Goal: Transaction & Acquisition: Purchase product/service

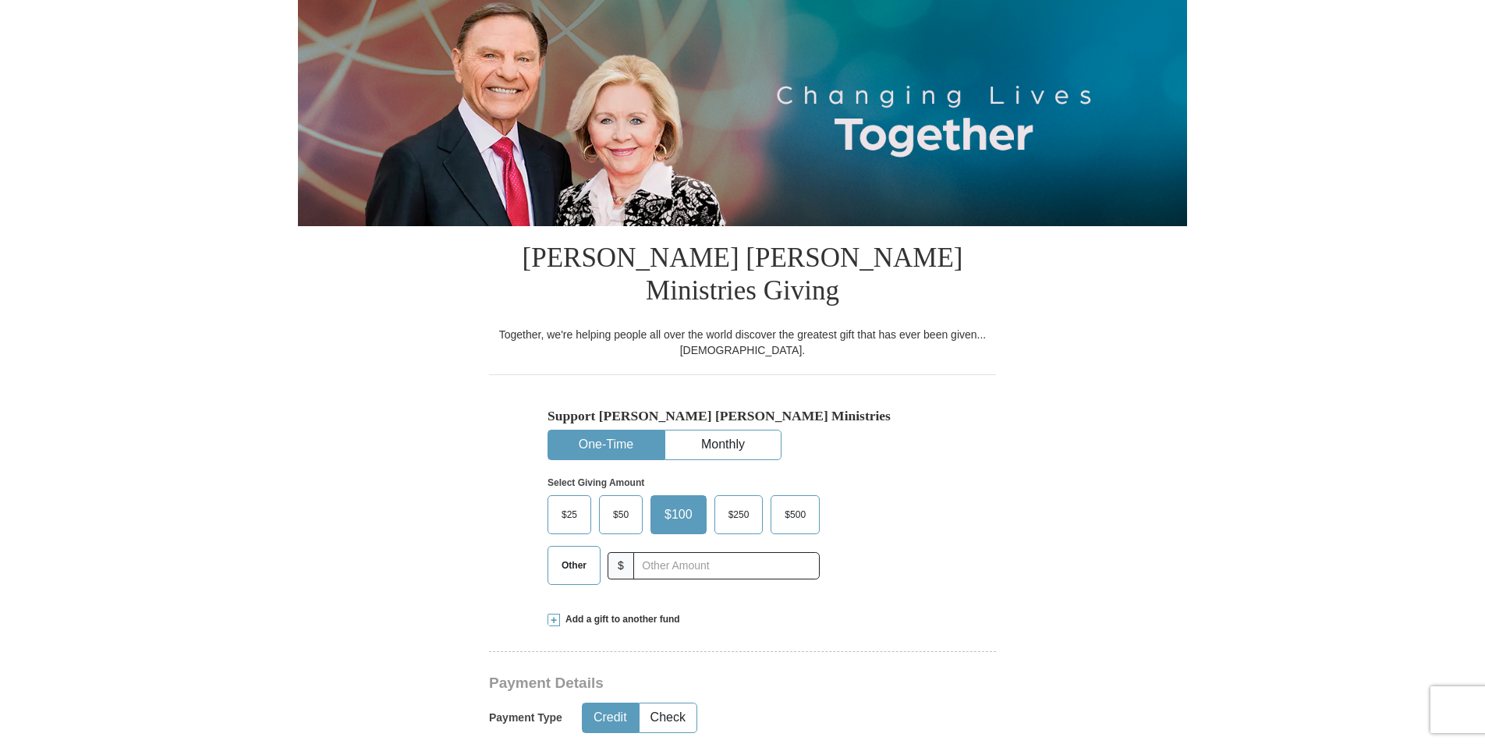
scroll to position [234, 0]
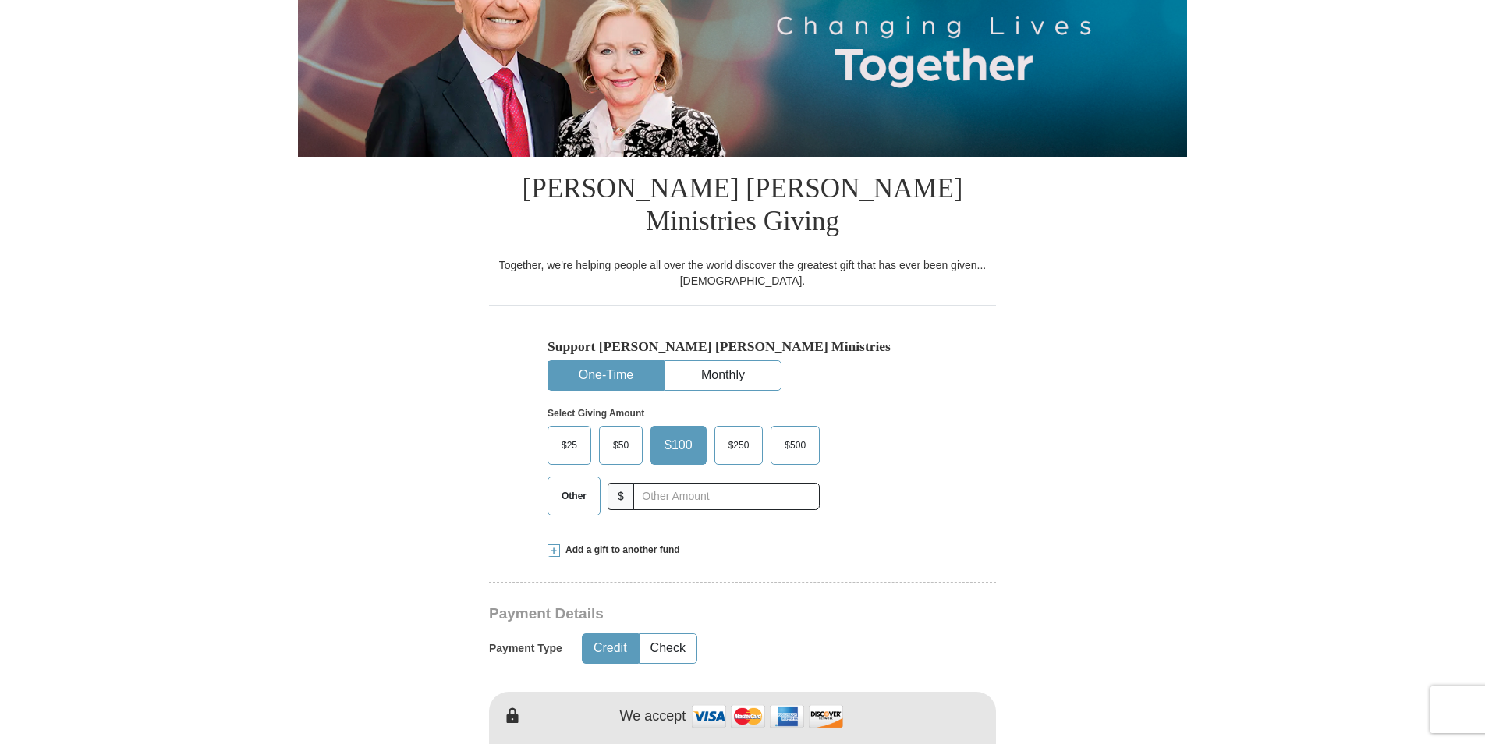
click at [570, 484] on span "Other" at bounding box center [574, 495] width 41 height 23
click at [0, 0] on input "Other" at bounding box center [0, 0] width 0 height 0
click at [679, 483] on input "text" at bounding box center [726, 496] width 173 height 27
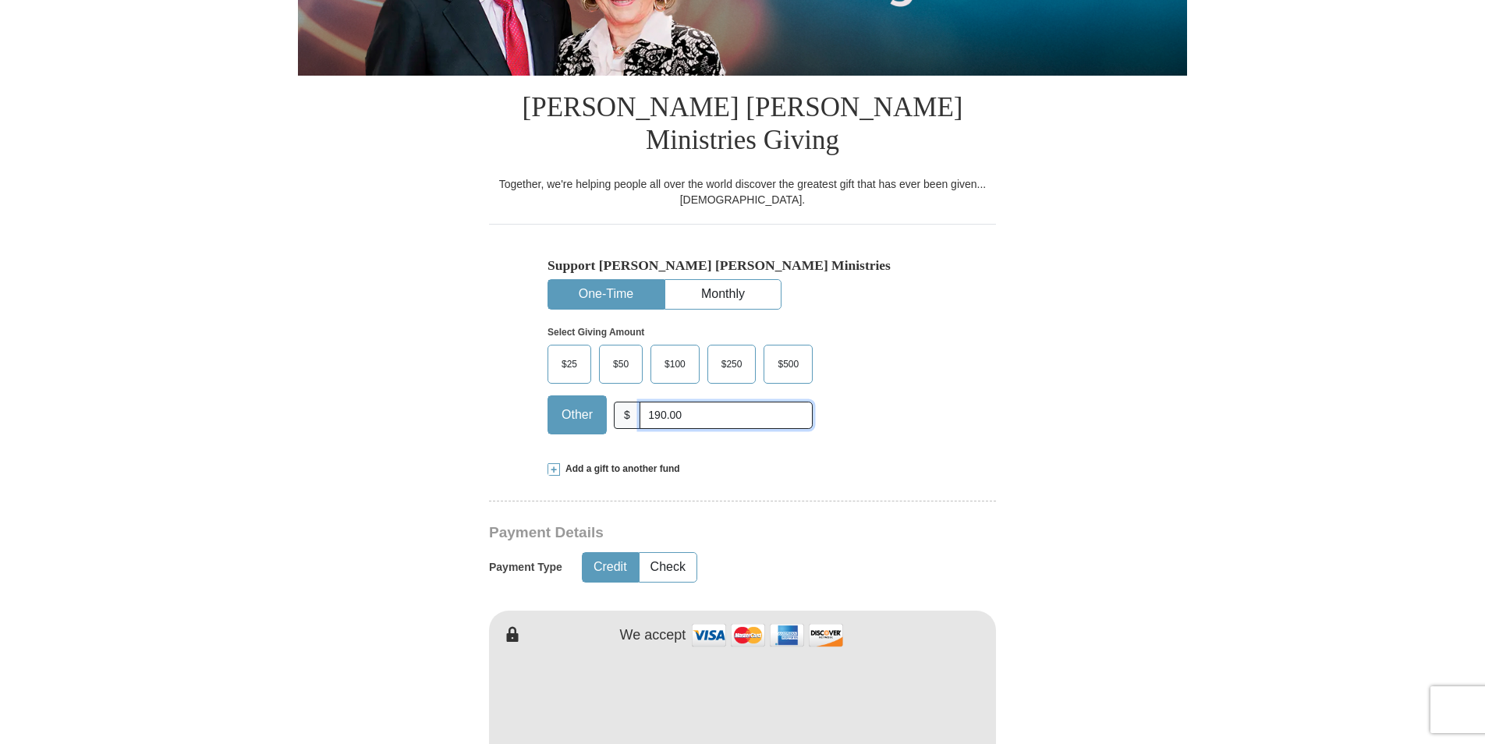
scroll to position [468, 0]
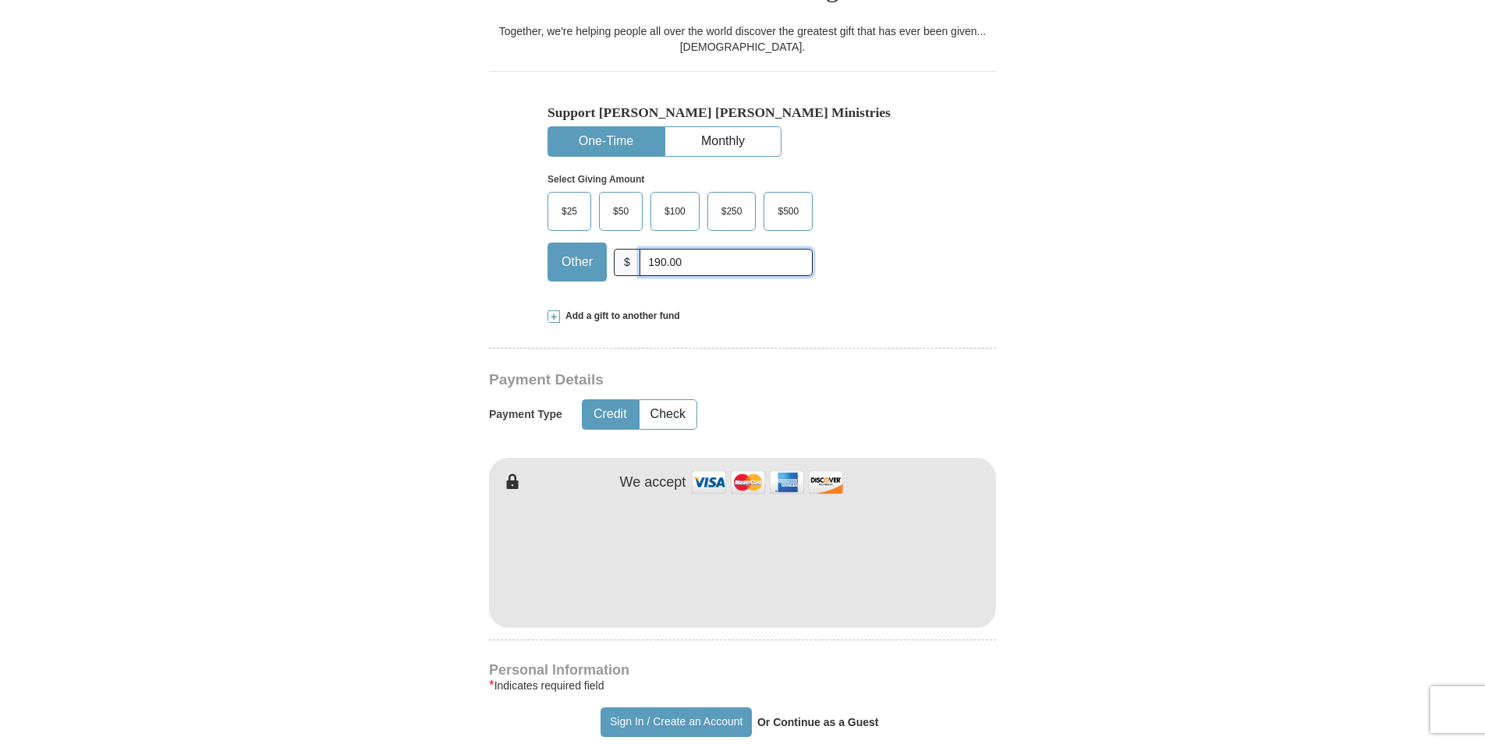
type input "190.00"
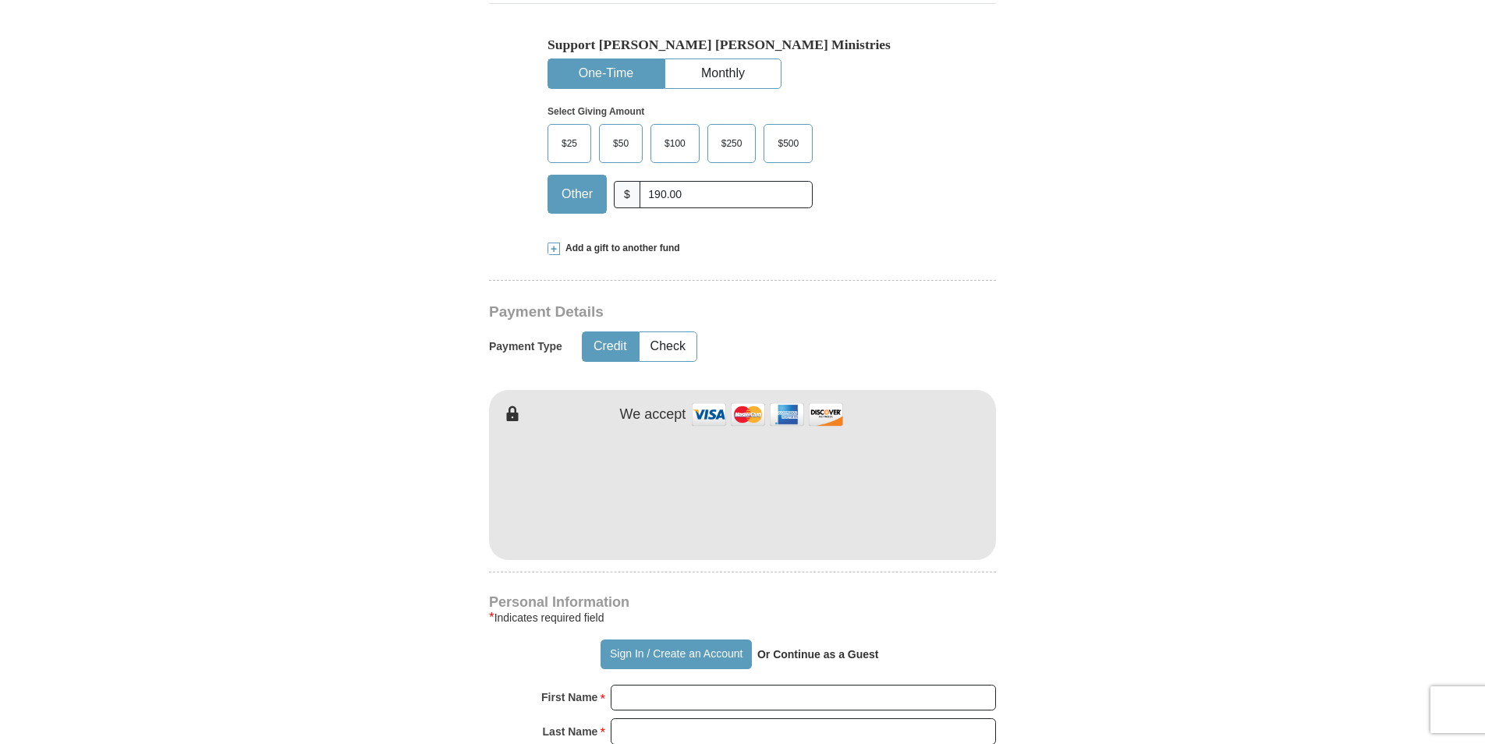
scroll to position [780, 0]
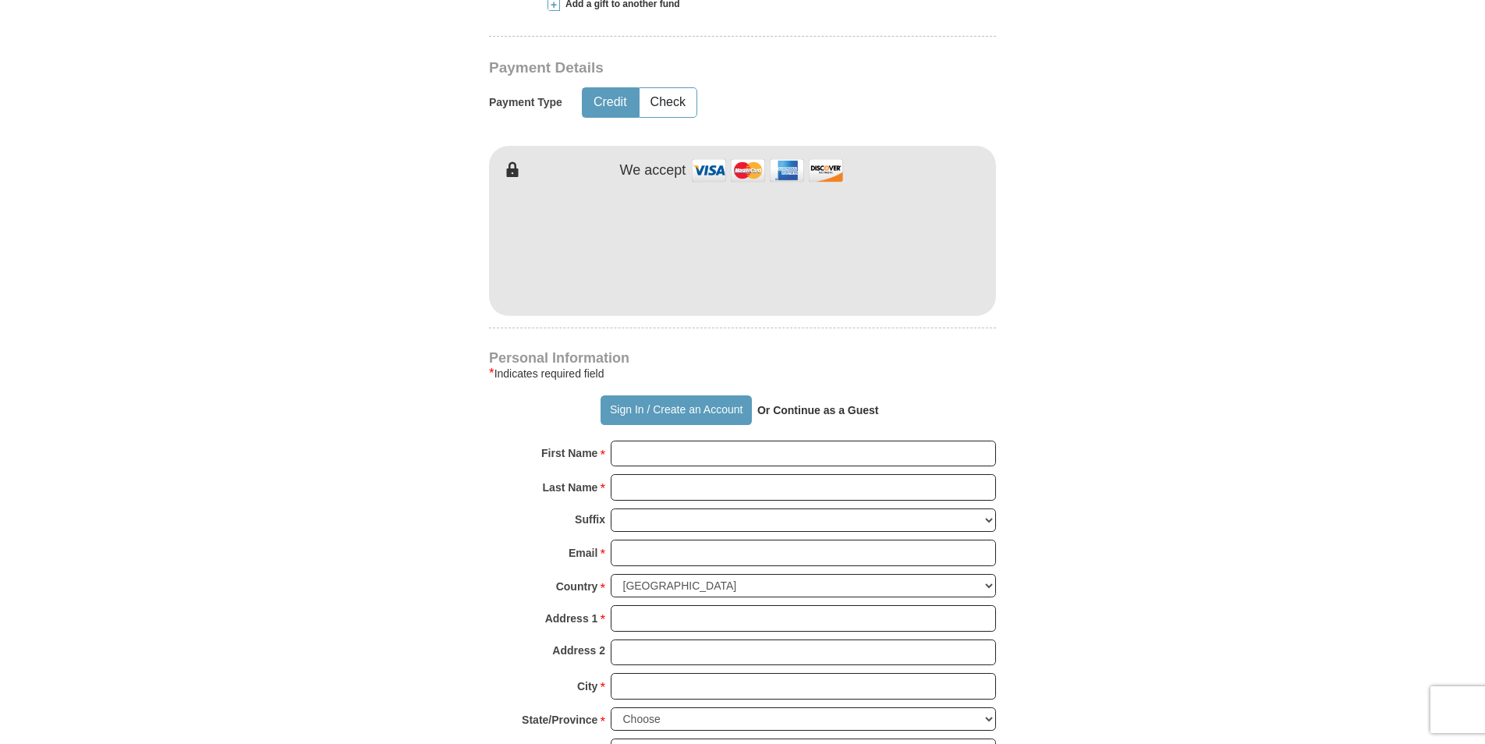
click at [633, 406] on div "Personal Information * Indicates required field Sign In / Create an Account Or …" at bounding box center [742, 583] width 507 height 462
click at [635, 441] on input "First Name *" at bounding box center [803, 454] width 385 height 27
type input "[PERSON_NAME]"
type input "[PERSON_NAME][EMAIL_ADDRESS][DOMAIN_NAME]"
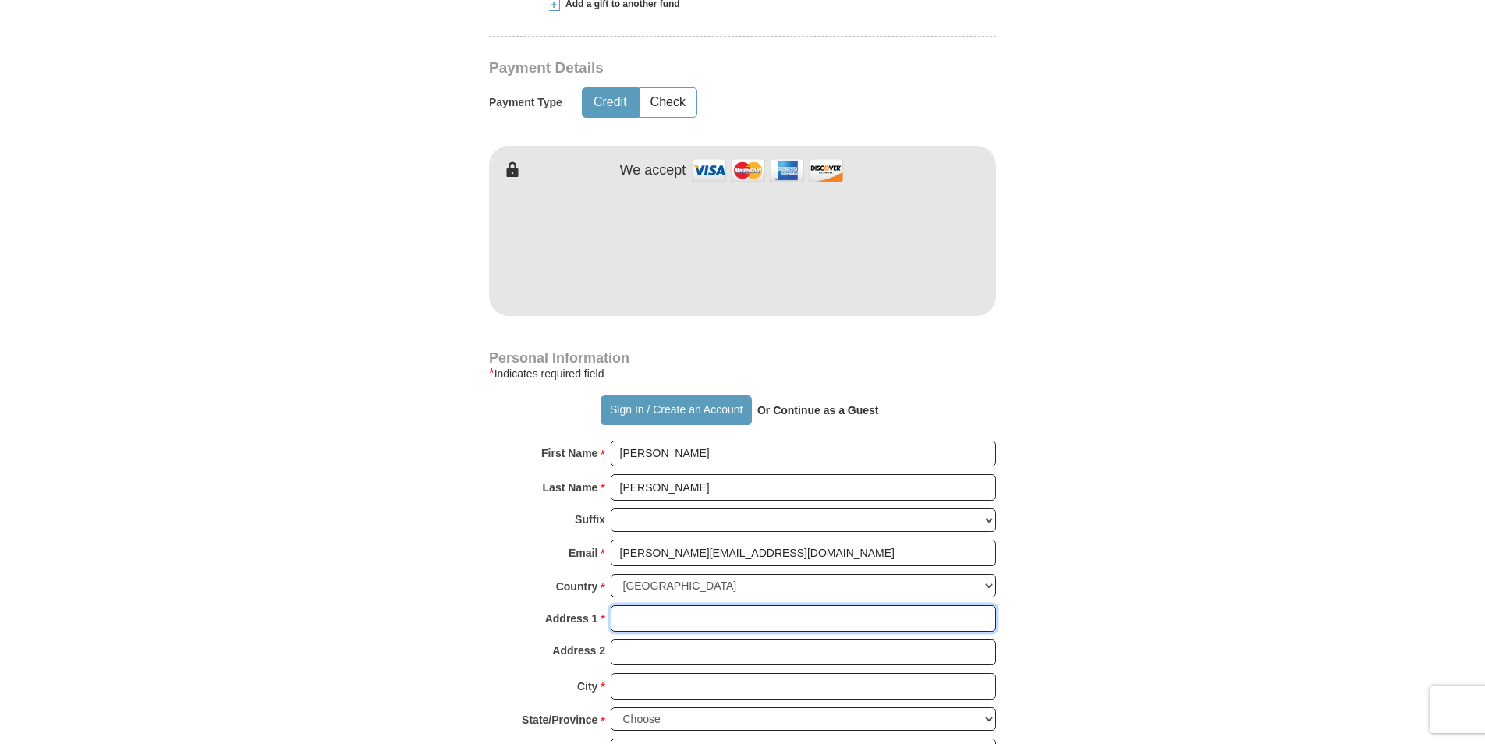
type input "[STREET_ADDRESS]"
type input "[PERSON_NAME][GEOGRAPHIC_DATA]"
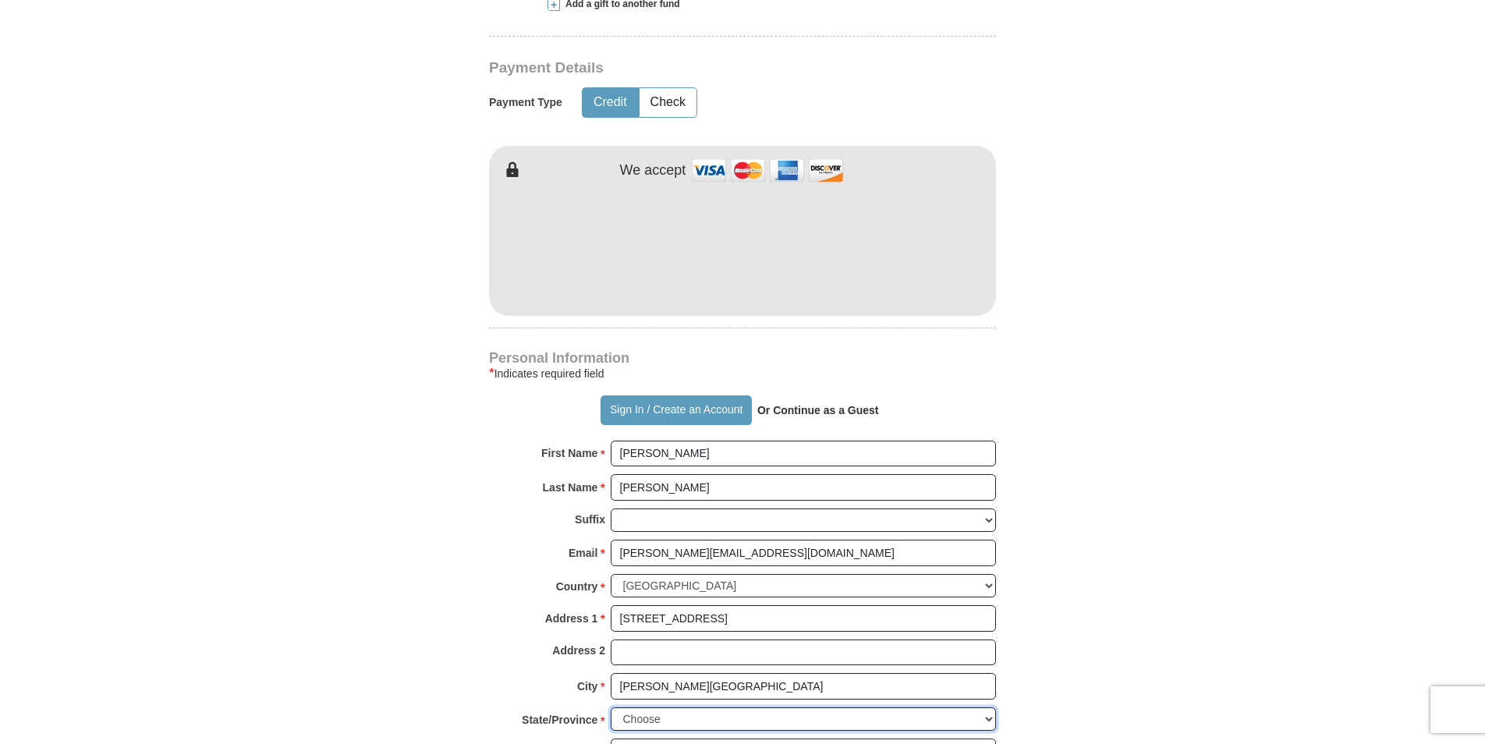
select select "MI"
type input "48105"
type input "7347722850"
click at [382, 456] on form "Already have an account? Sign in for faster giving. Don't have an account? Crea…" at bounding box center [742, 260] width 889 height 1956
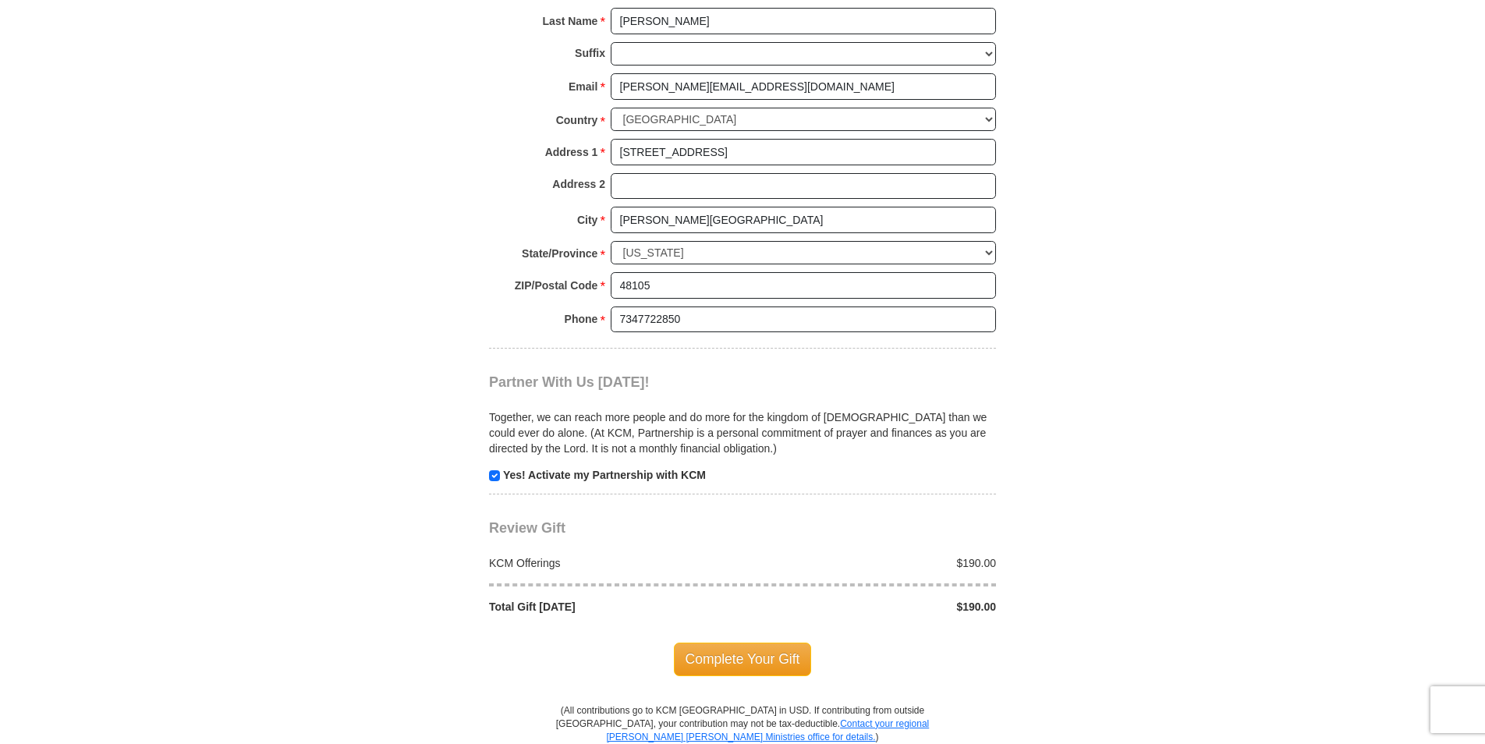
scroll to position [1248, 0]
click at [788, 641] on span "Complete Your Gift" at bounding box center [743, 657] width 138 height 33
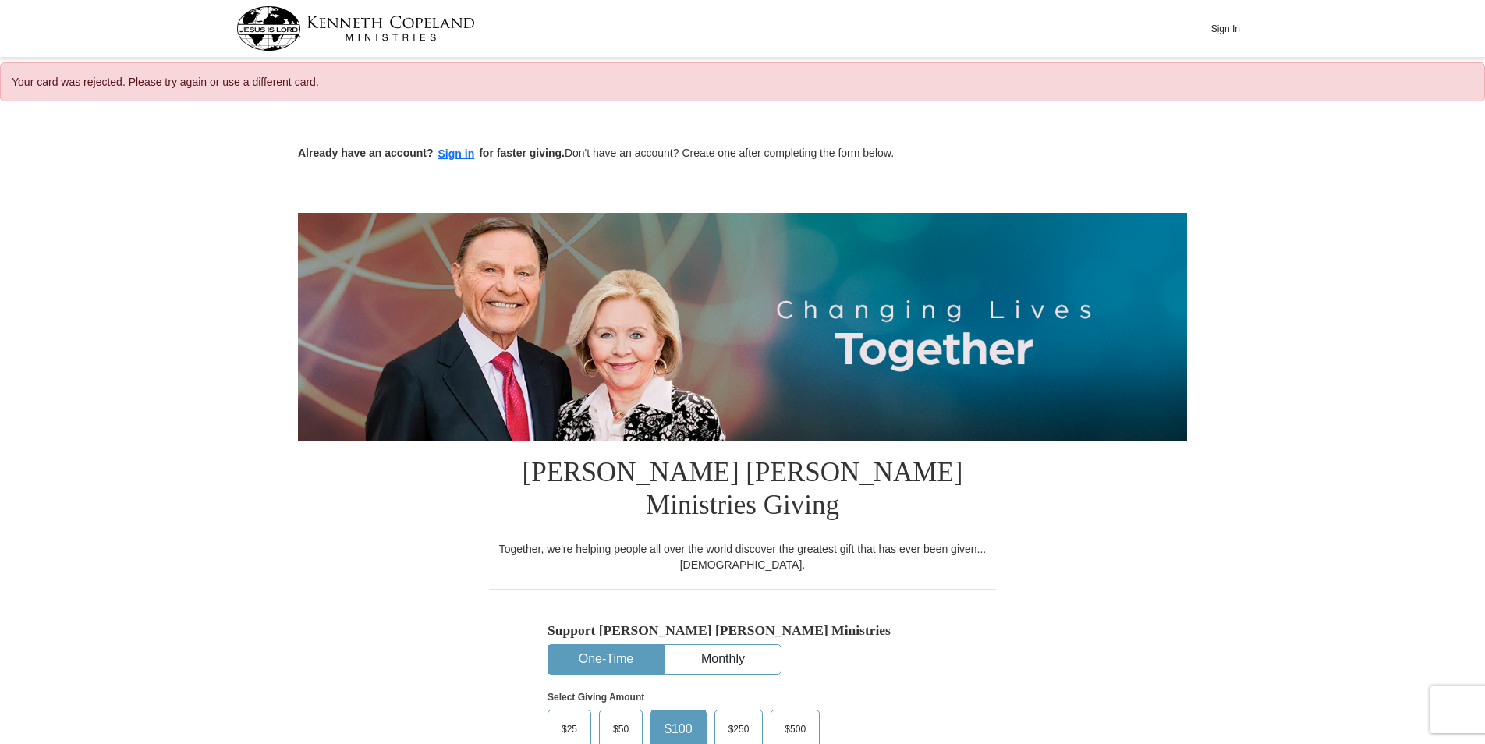
select select "MI"
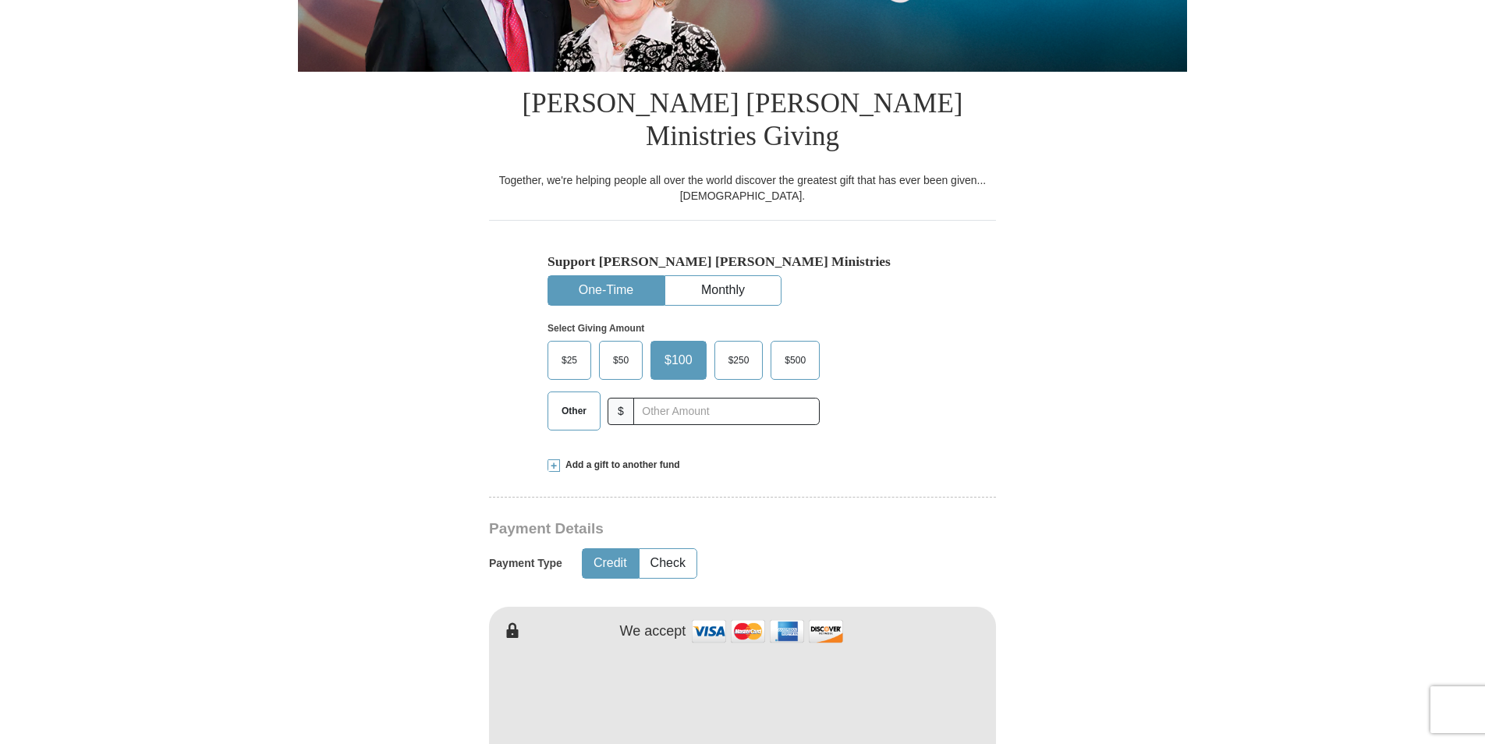
scroll to position [390, 0]
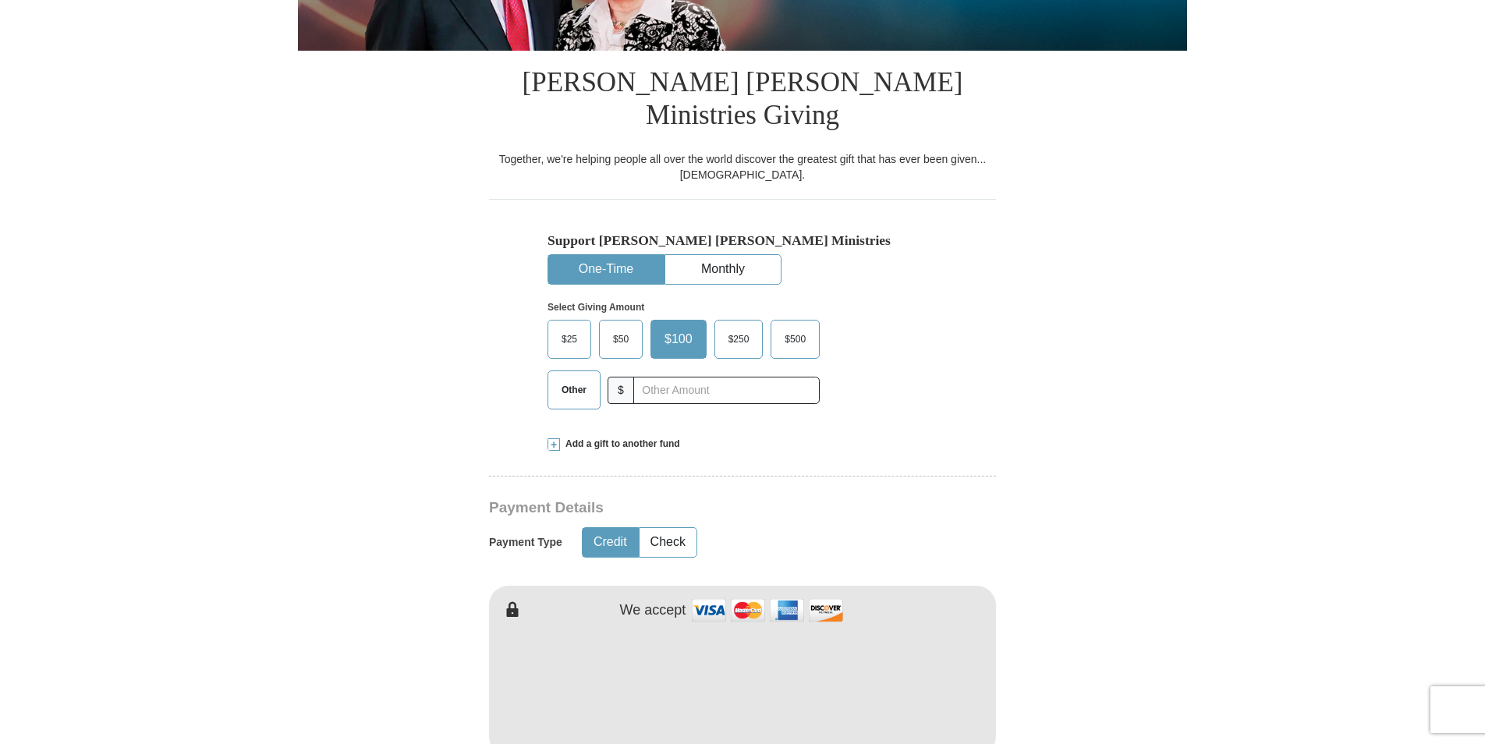
click at [573, 378] on span "Other" at bounding box center [574, 389] width 41 height 23
click at [0, 0] on input "Other" at bounding box center [0, 0] width 0 height 0
click at [669, 377] on input "text" at bounding box center [726, 390] width 173 height 27
type input "190"
click at [299, 428] on form "Already have an account? Sign in for faster giving. Don't have an account? Crea…" at bounding box center [742, 627] width 889 height 1810
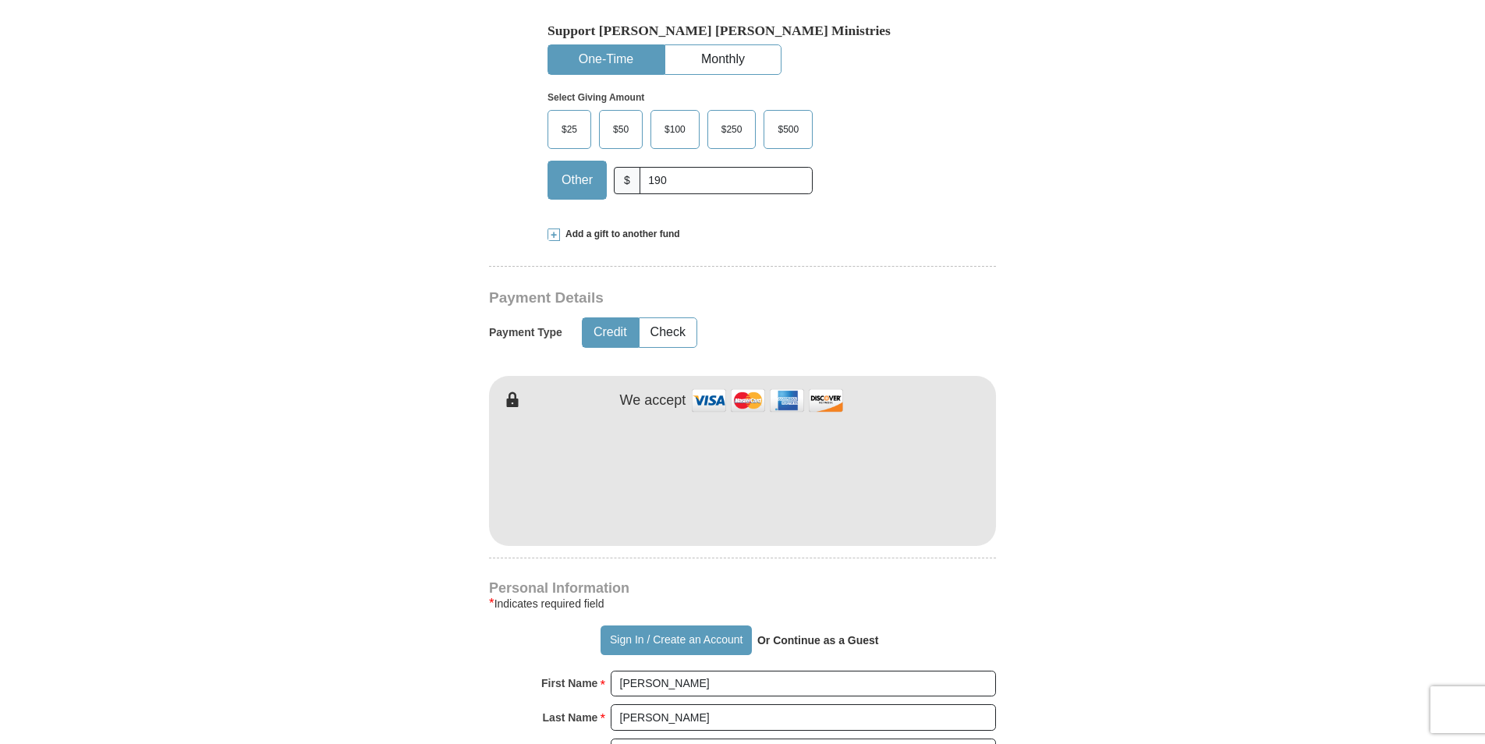
scroll to position [624, 0]
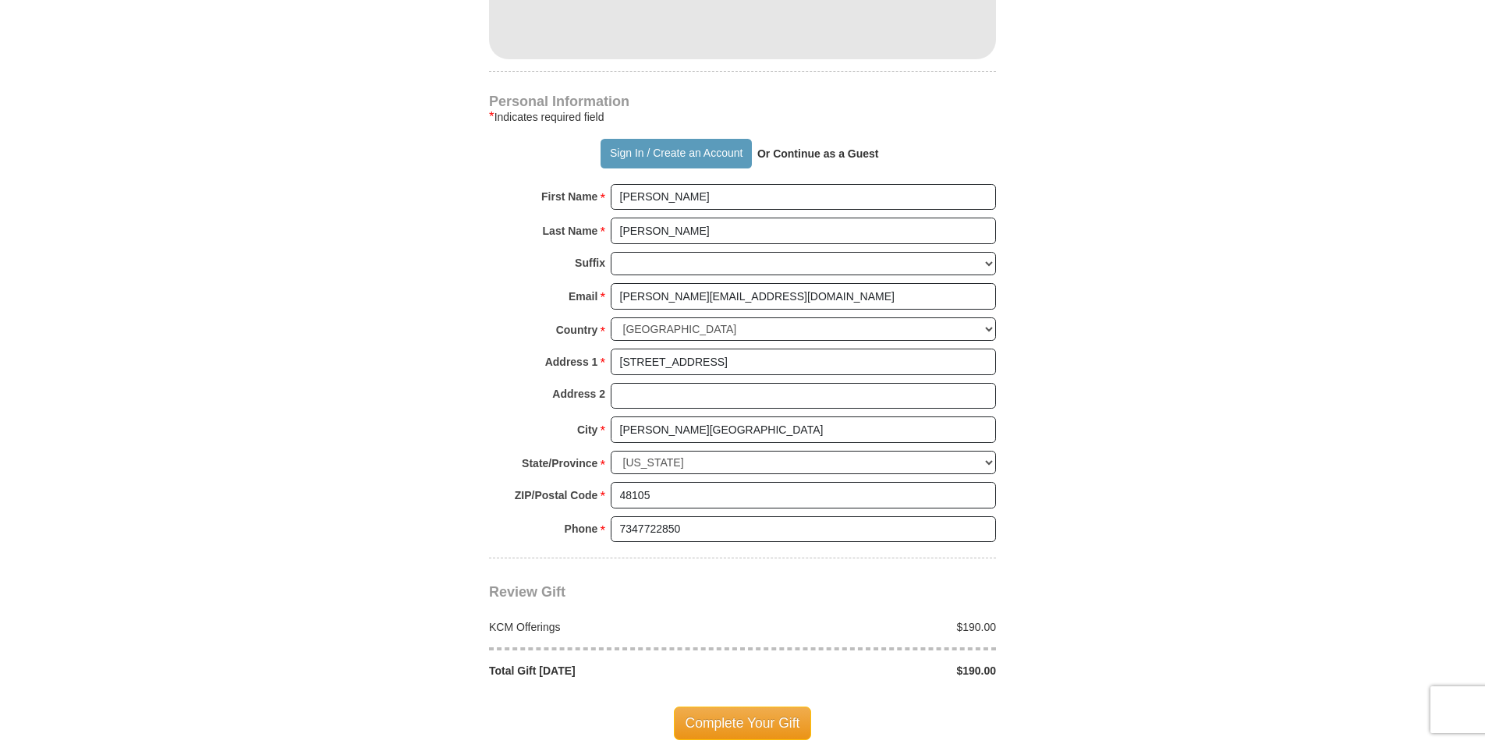
scroll to position [1092, 0]
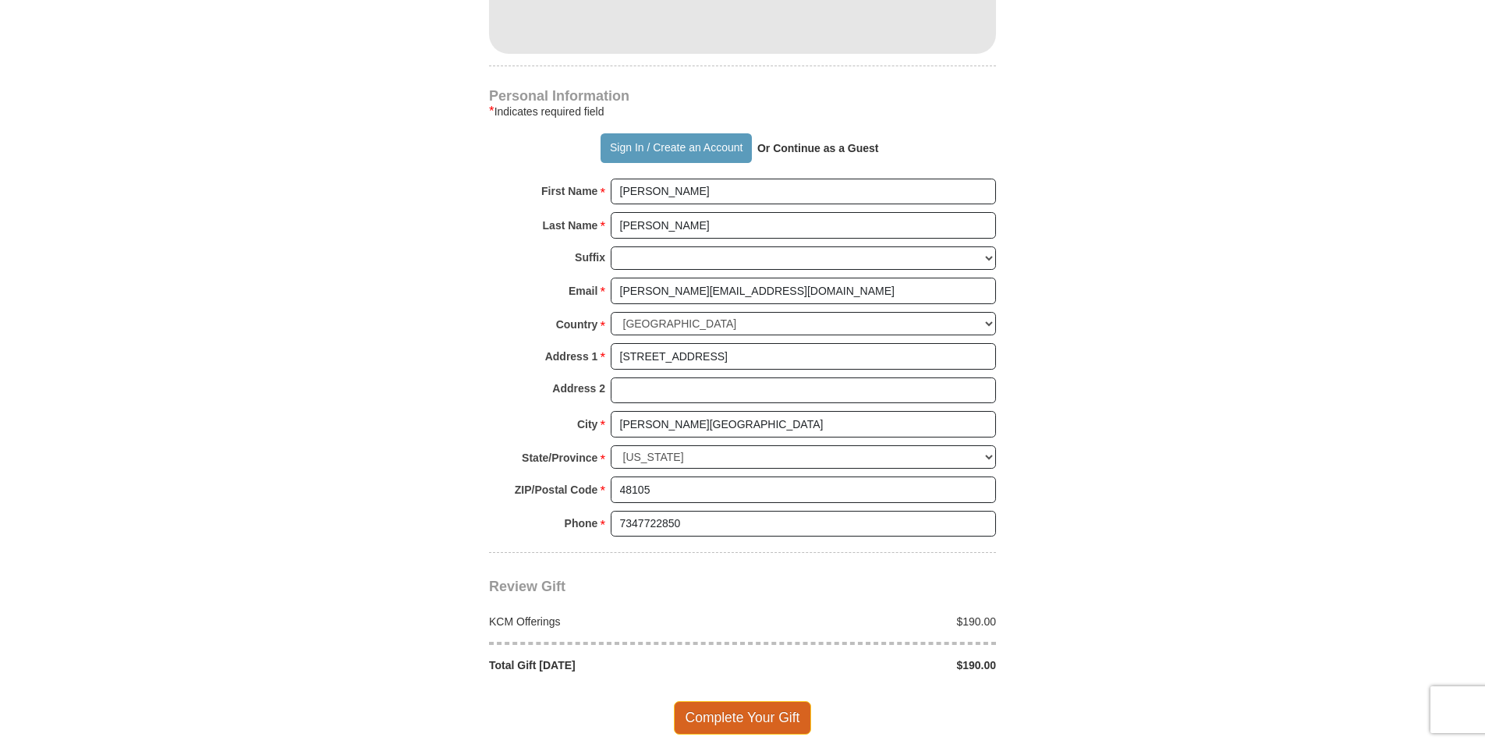
click at [696, 701] on span "Complete Your Gift" at bounding box center [743, 717] width 138 height 33
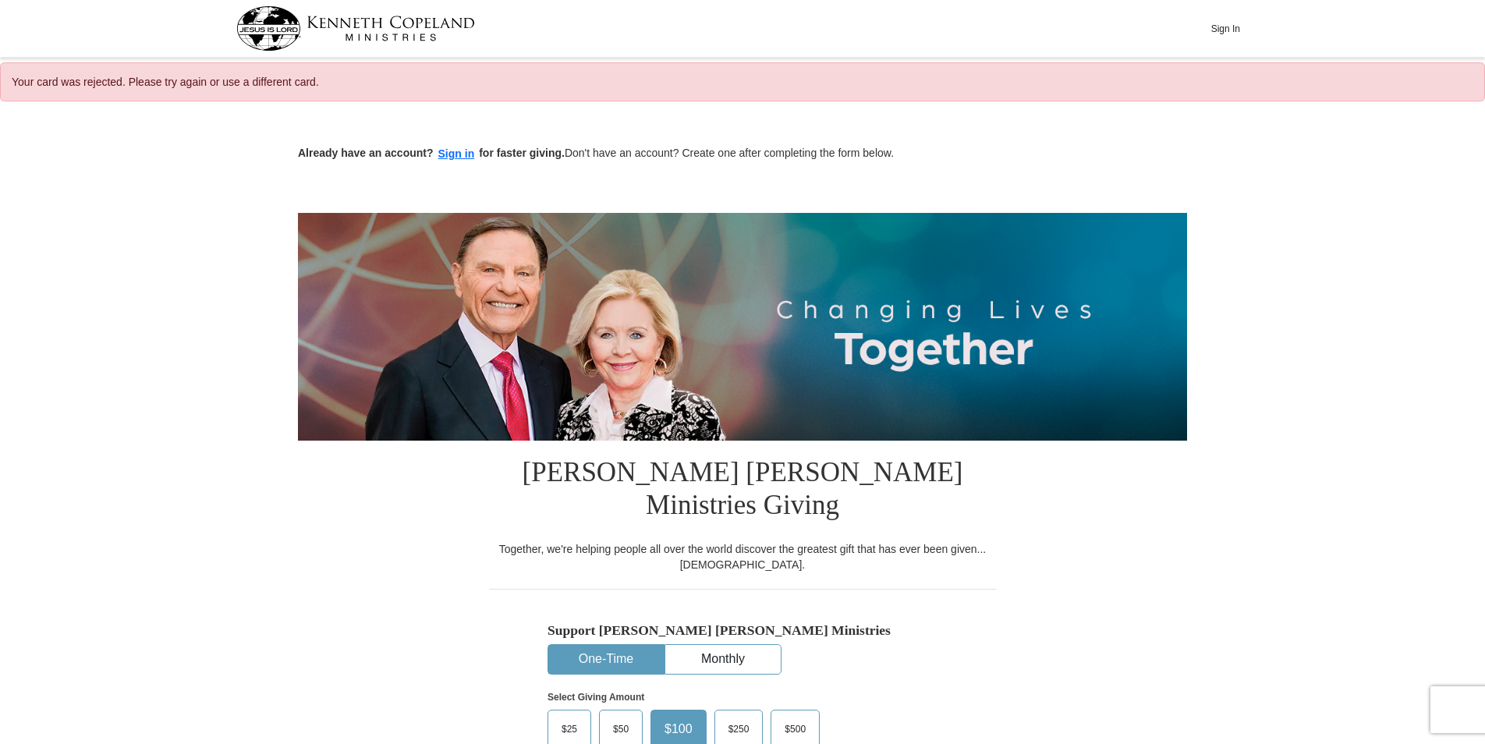
select select "MI"
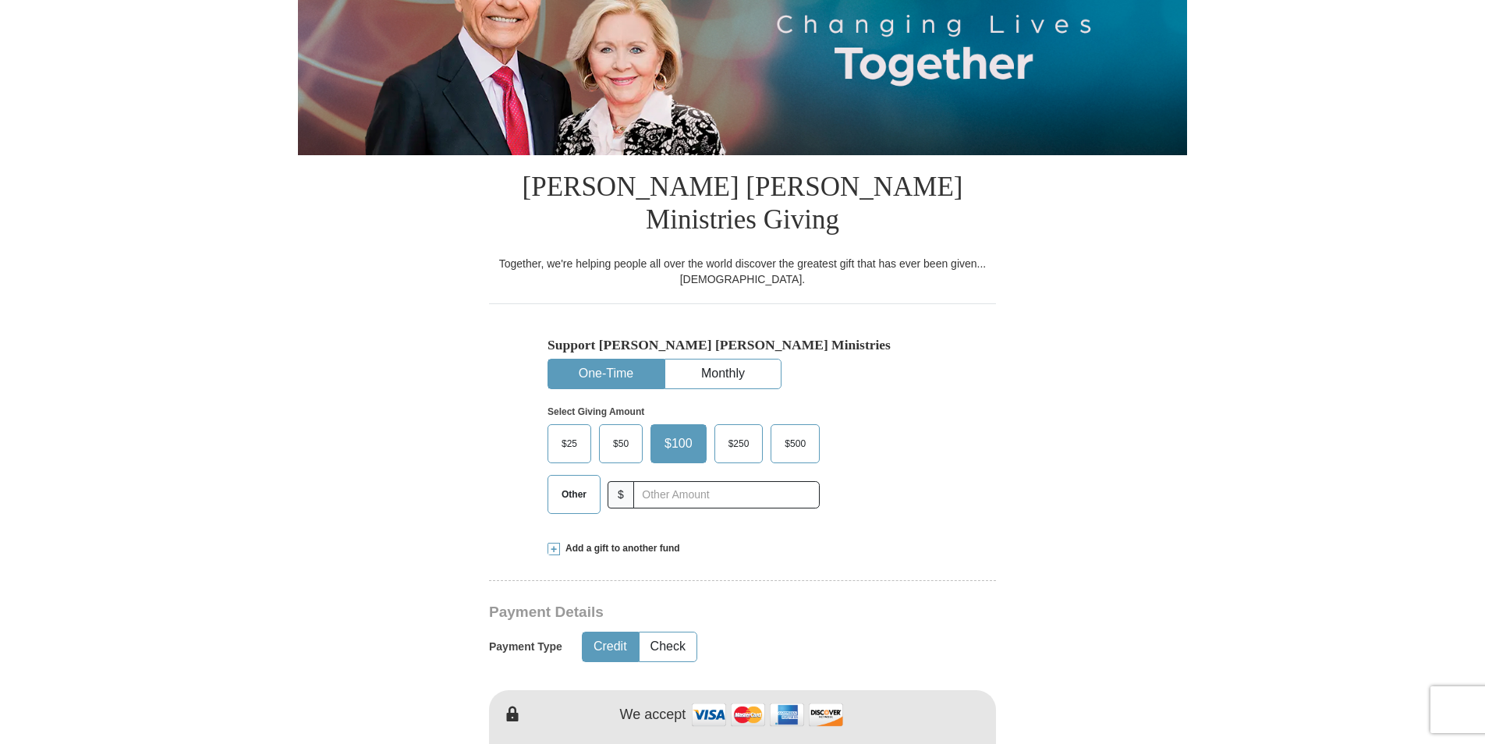
scroll to position [312, 0]
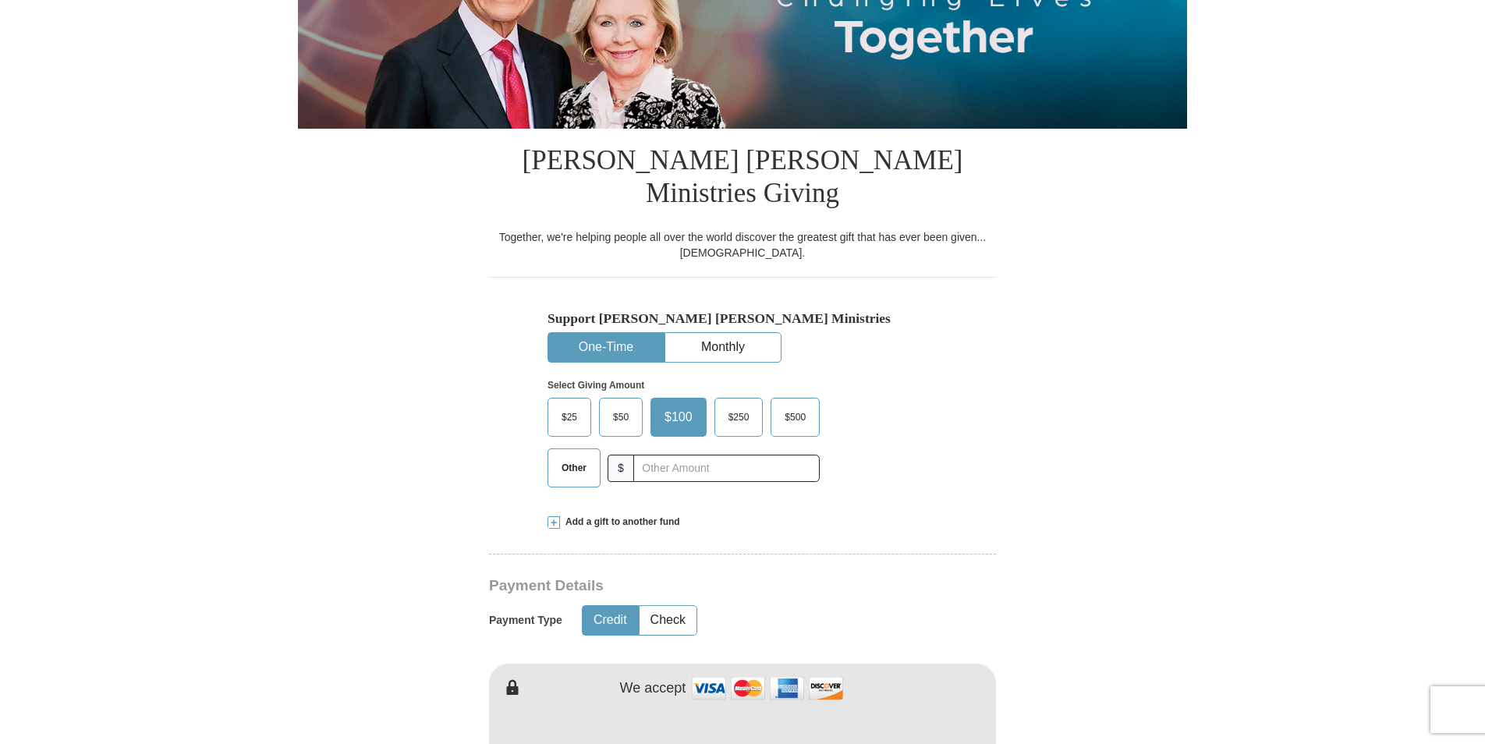
click at [586, 456] on span "Other" at bounding box center [574, 467] width 41 height 23
click at [0, 0] on input "Other" at bounding box center [0, 0] width 0 height 0
type input "190.00"
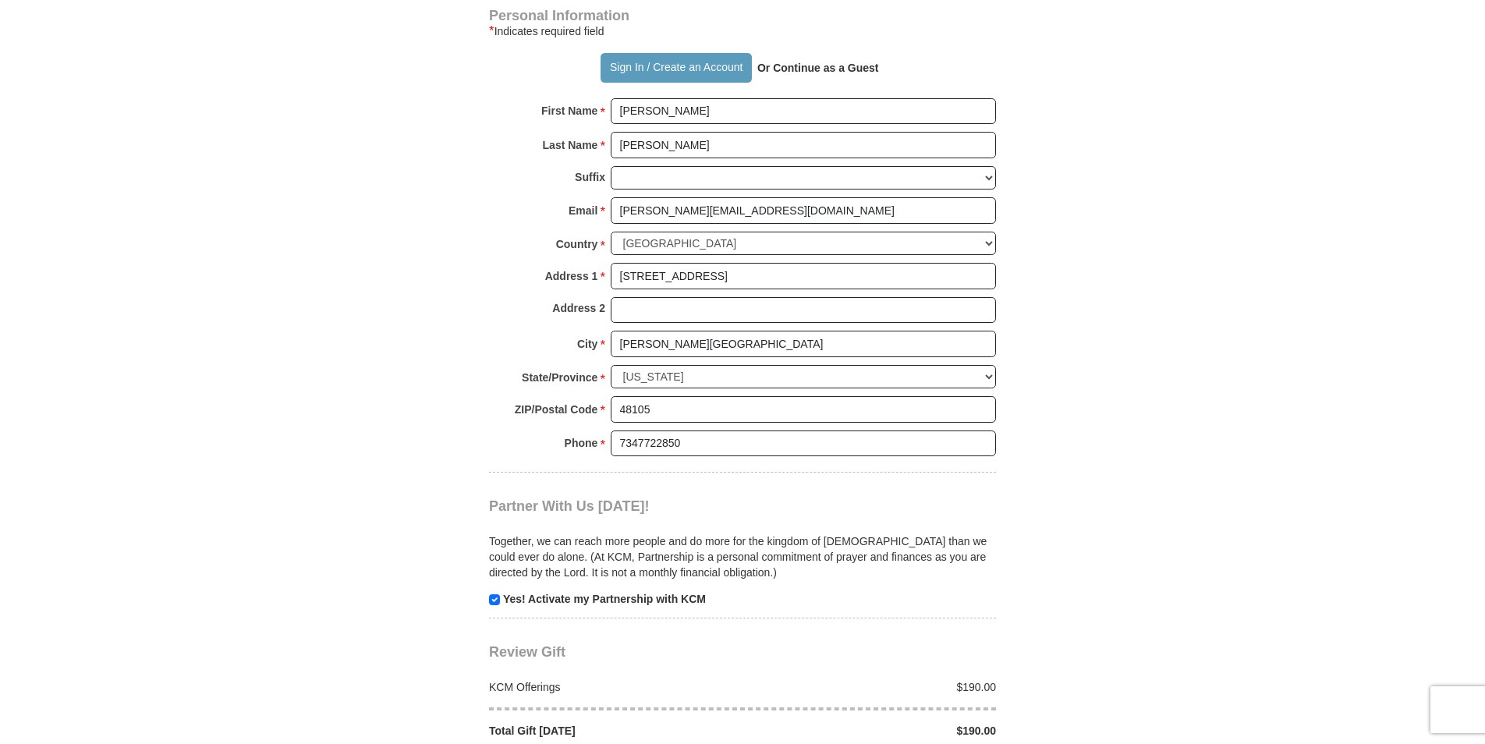
scroll to position [1248, 0]
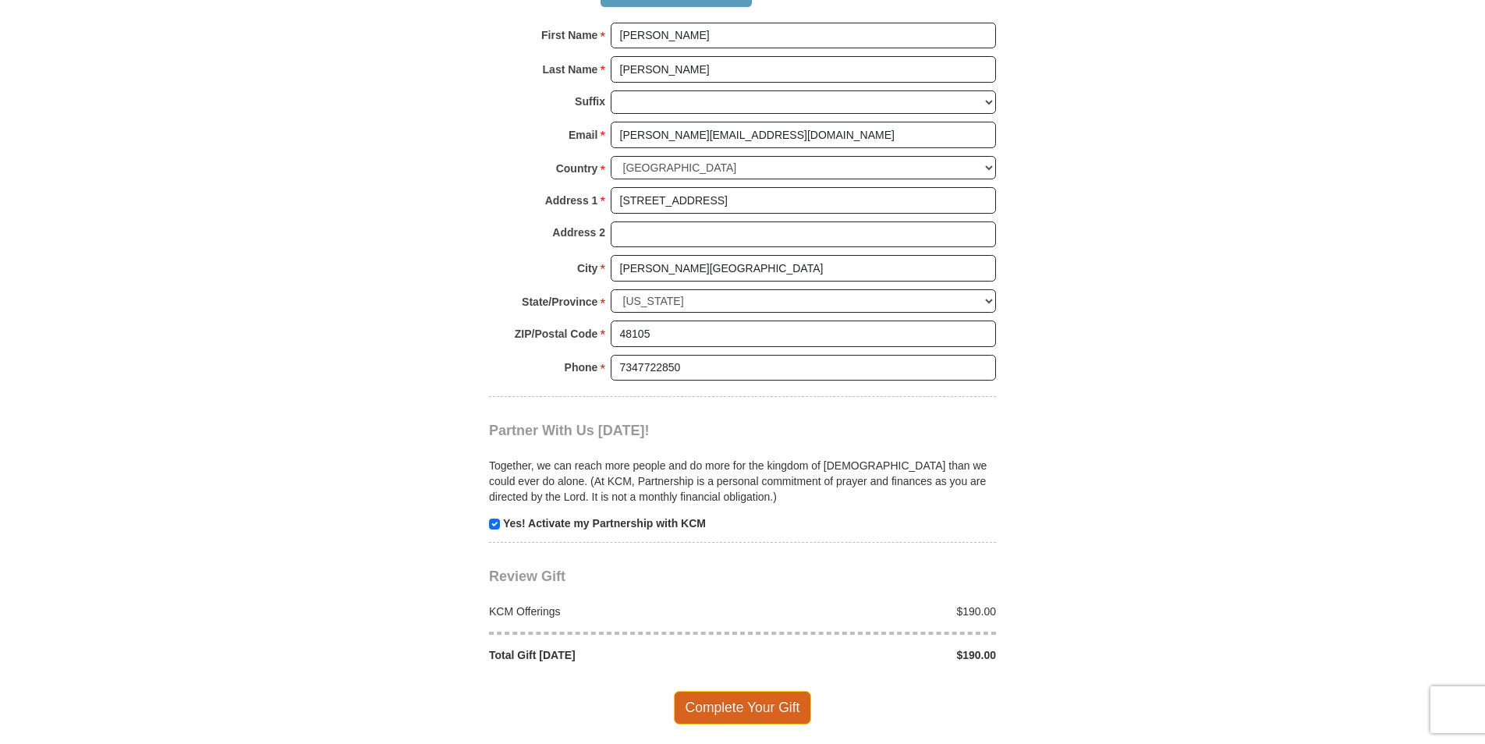
click at [712, 691] on span "Complete Your Gift" at bounding box center [743, 707] width 138 height 33
